Goal: Task Accomplishment & Management: Use online tool/utility

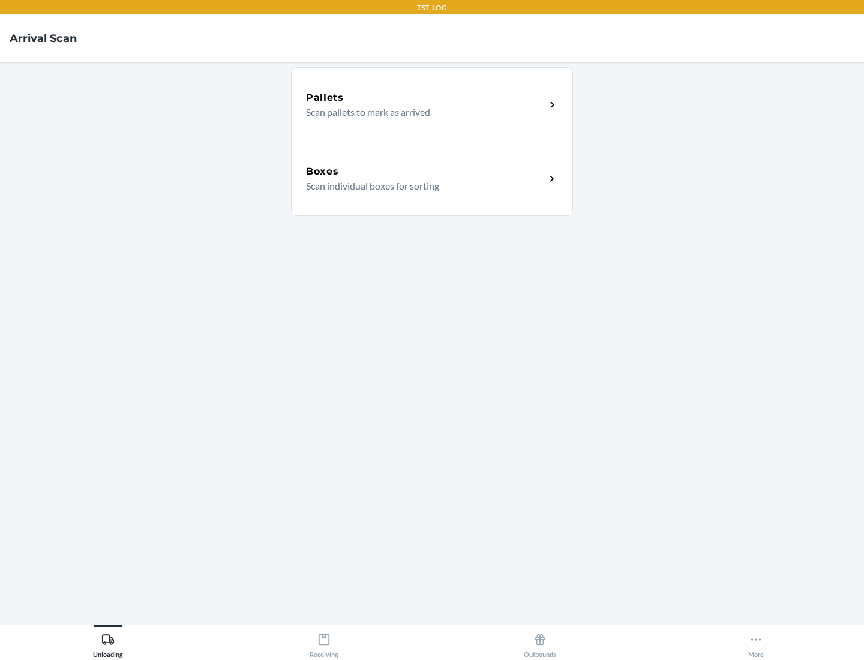
click at [425, 172] on div "Boxes" at bounding box center [425, 171] width 239 height 14
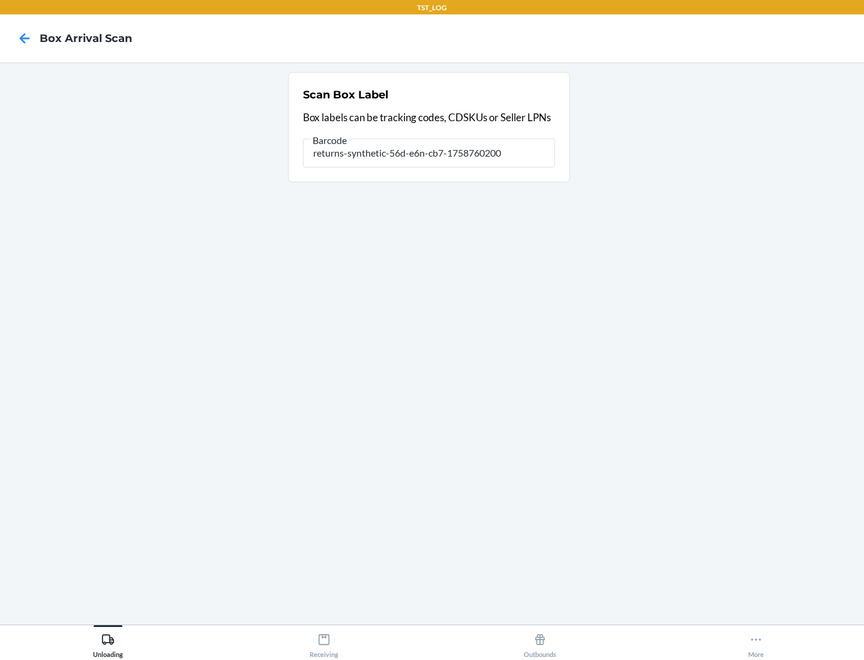
type input "returns-synthetic-56d-e6n-cb7-1758760200"
